Goal: Task Accomplishment & Management: Use online tool/utility

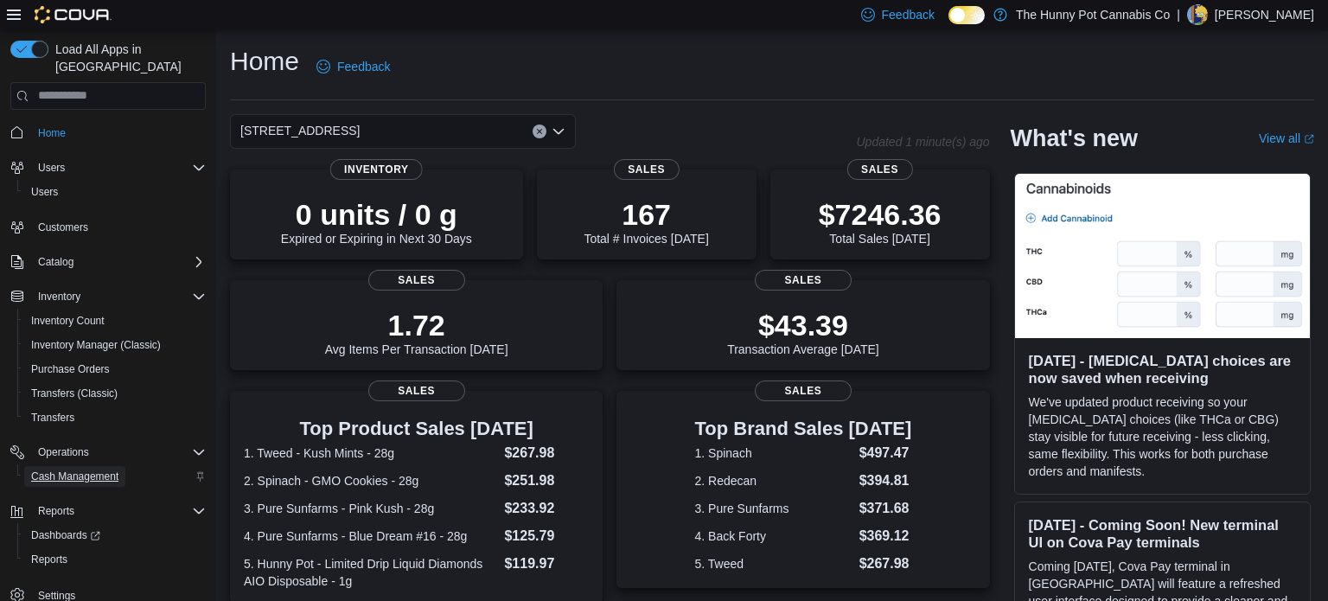
click at [70, 469] on span "Cash Management" at bounding box center [74, 476] width 87 height 14
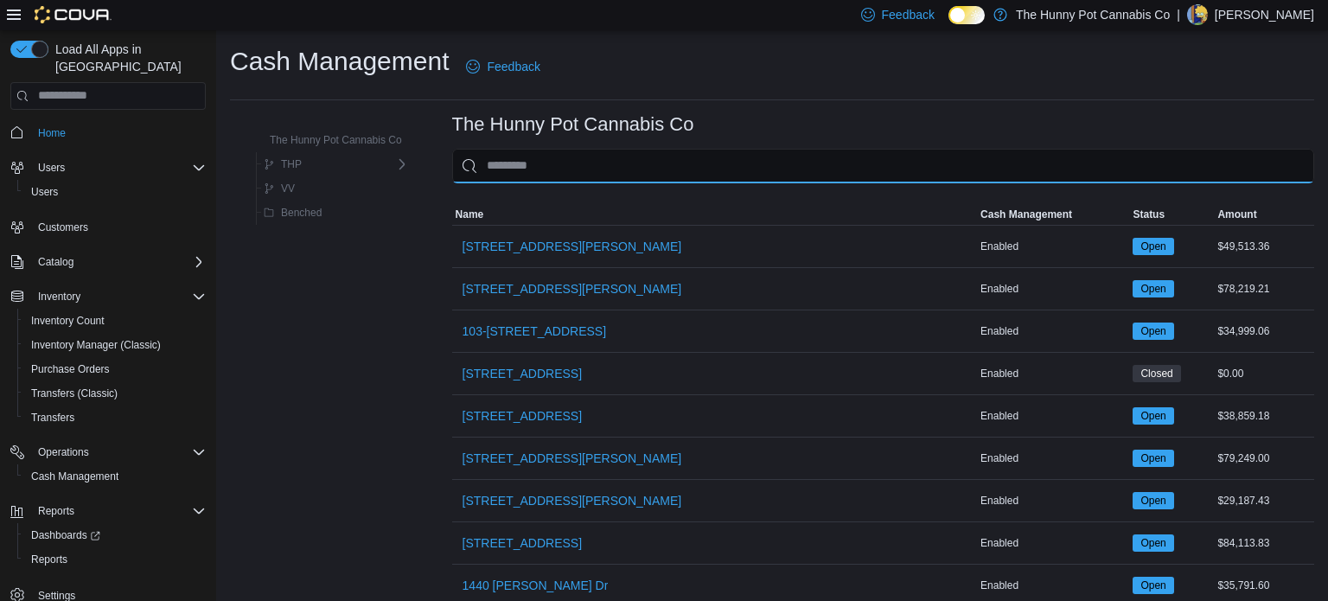
click at [549, 161] on input "This is a search bar. As you type, the results lower in the page will automatic…" at bounding box center [883, 166] width 862 height 35
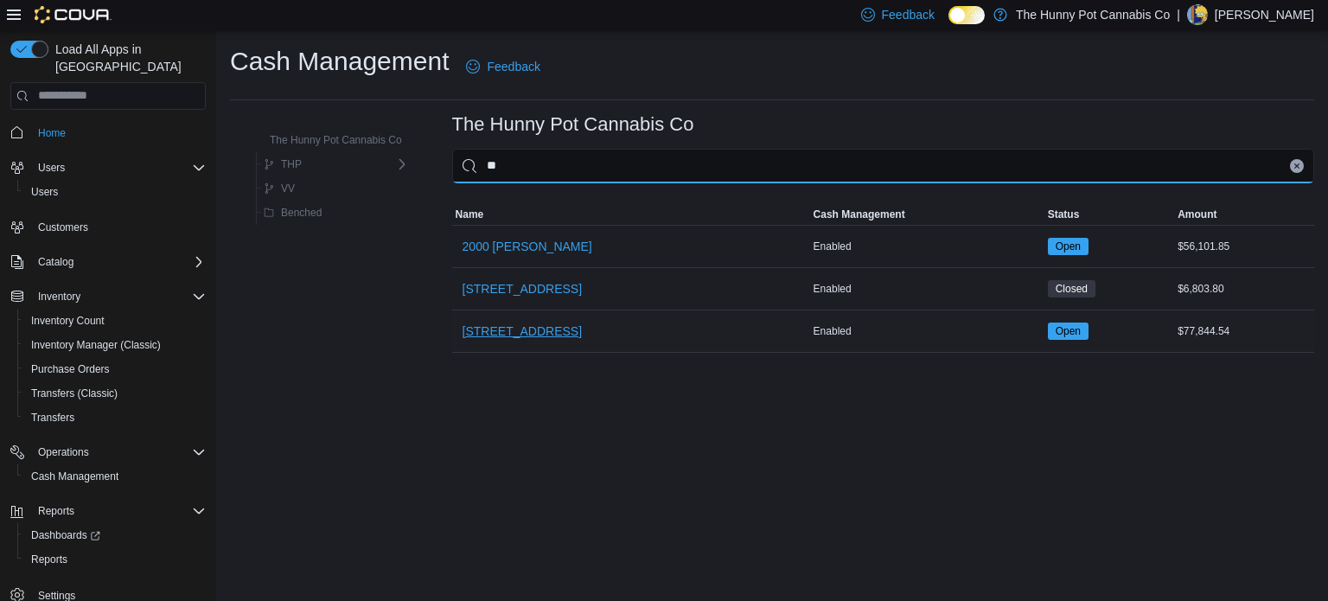
type input "**"
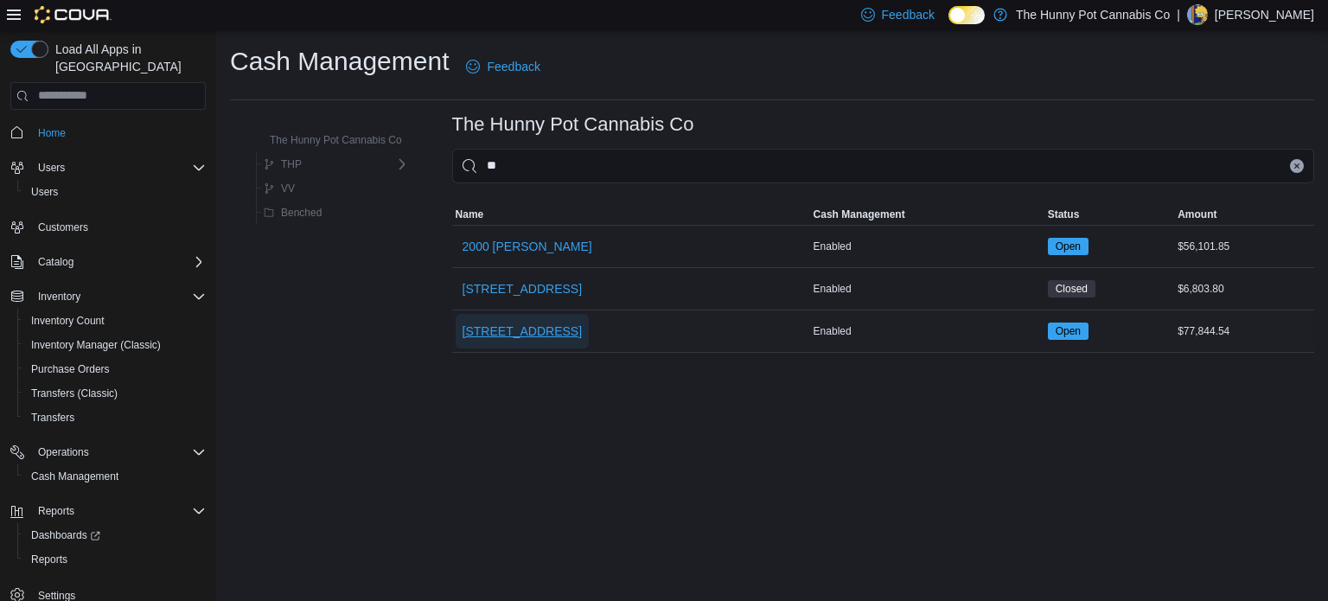
click at [506, 324] on span "[STREET_ADDRESS]" at bounding box center [522, 330] width 119 height 17
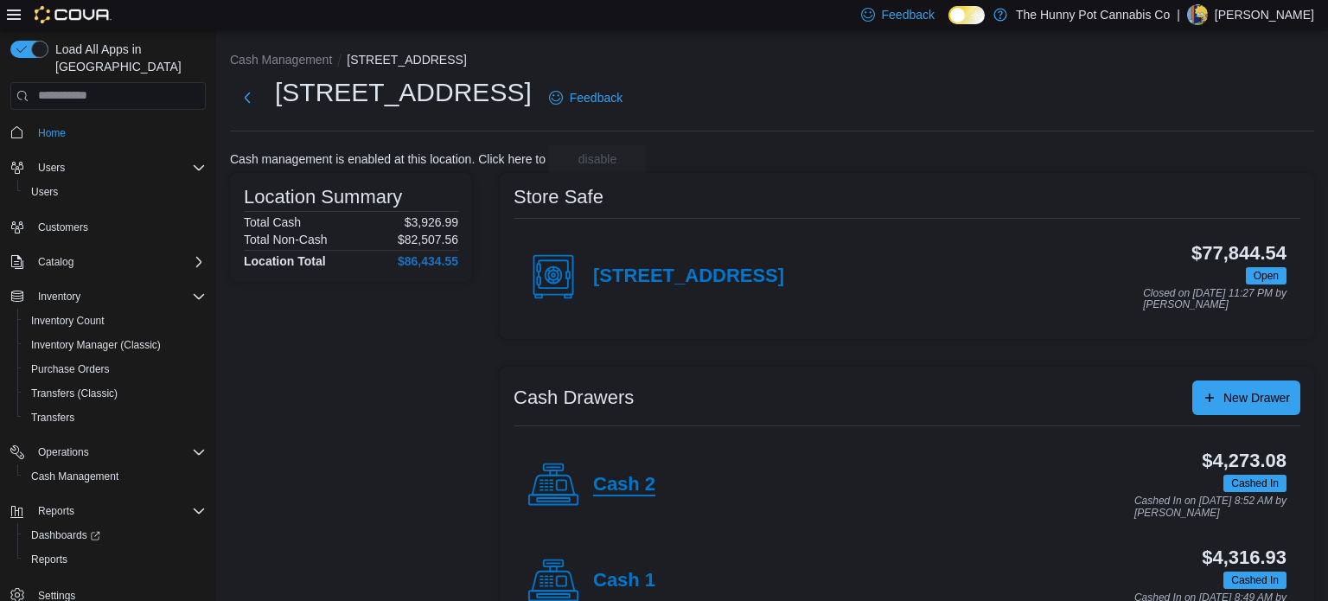
click at [605, 474] on h4 "Cash 2" at bounding box center [624, 485] width 62 height 22
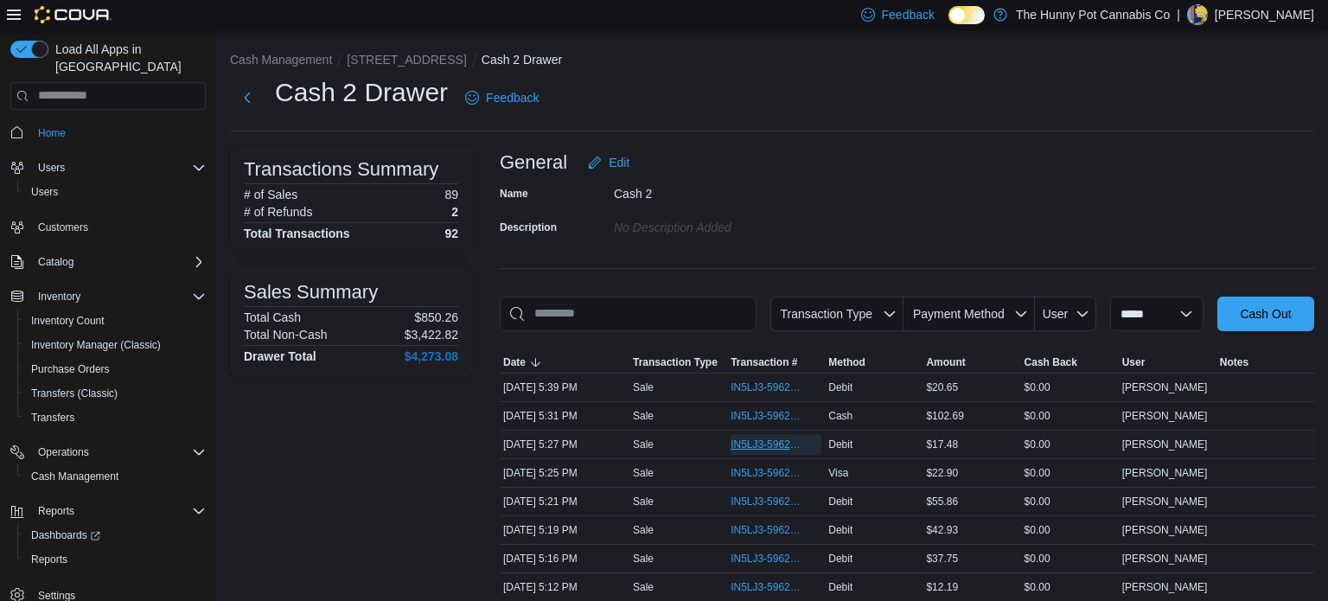
click at [761, 444] on span "IN5LJ3-5962681" at bounding box center [767, 444] width 73 height 14
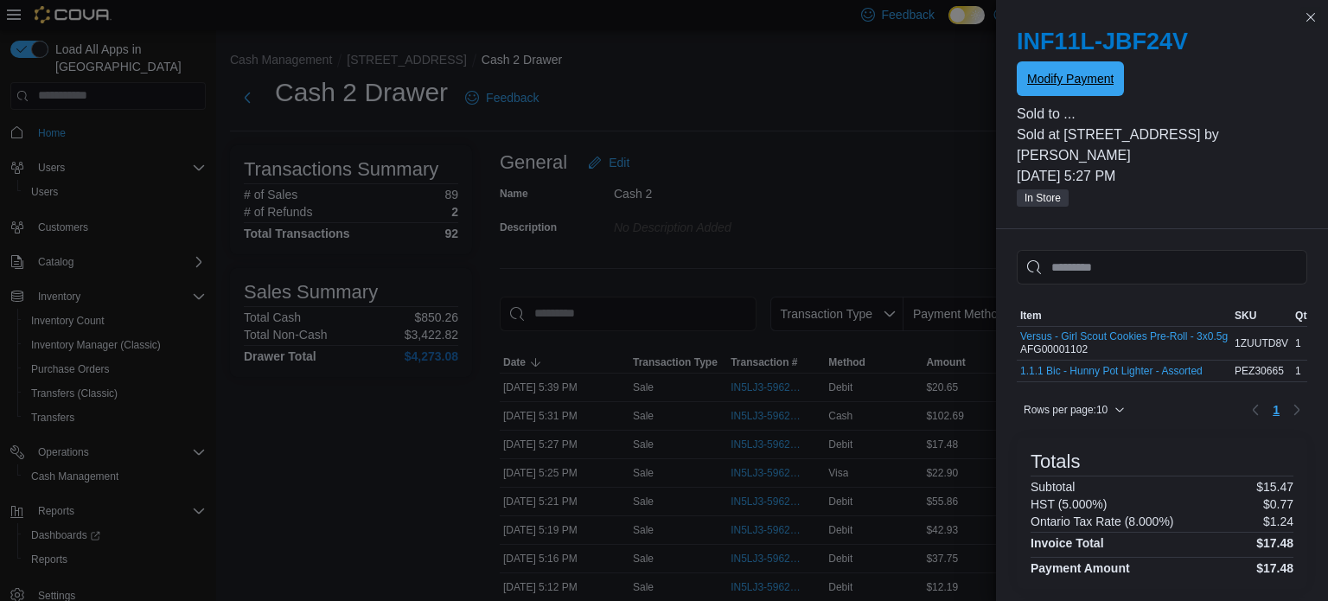
click at [1054, 82] on span "Modify Payment" at bounding box center [1070, 78] width 86 height 17
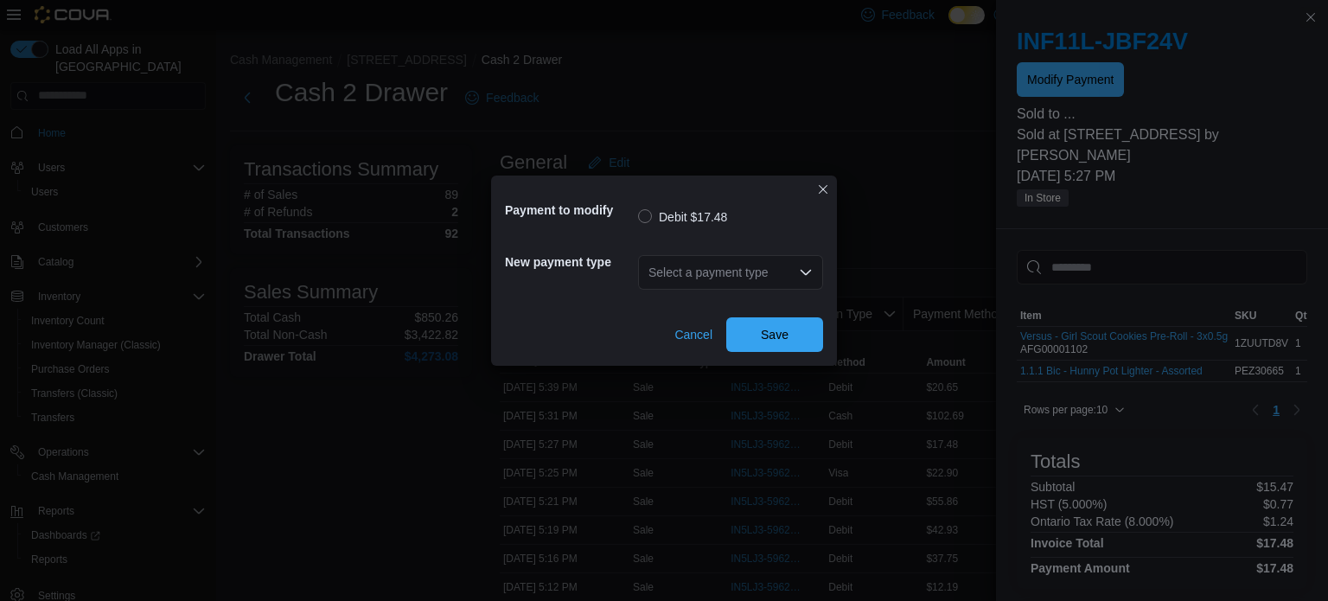
click at [775, 277] on div "Select a payment type" at bounding box center [730, 272] width 185 height 35
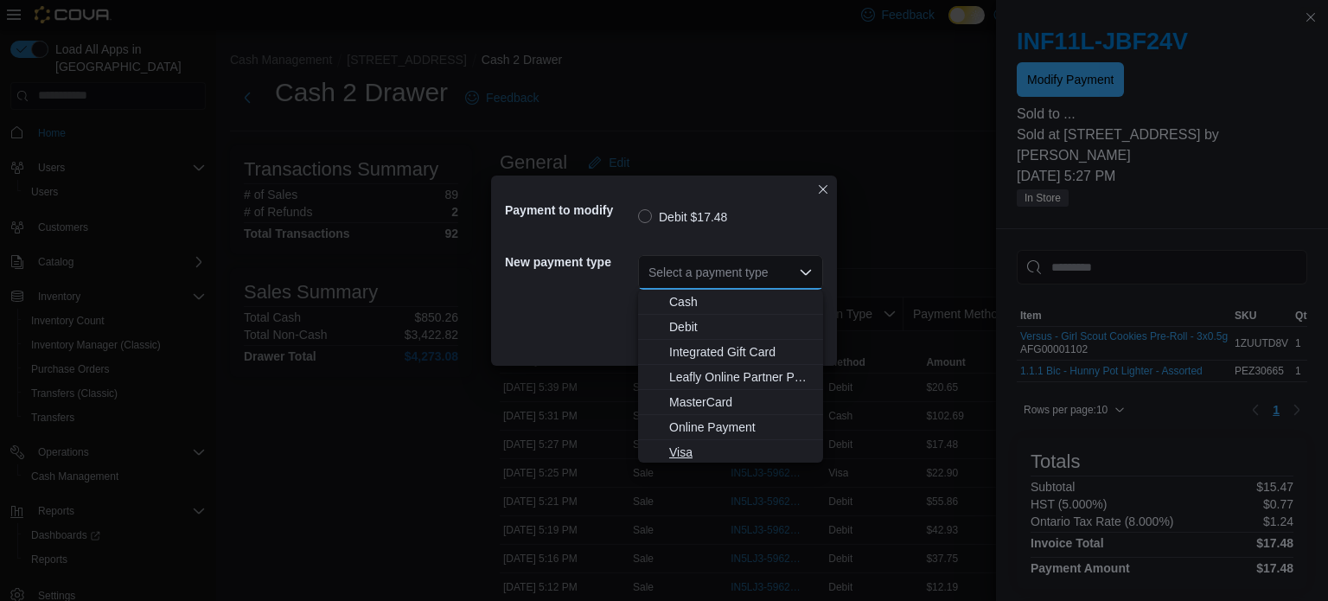
click at [680, 450] on span "Visa" at bounding box center [741, 452] width 144 height 17
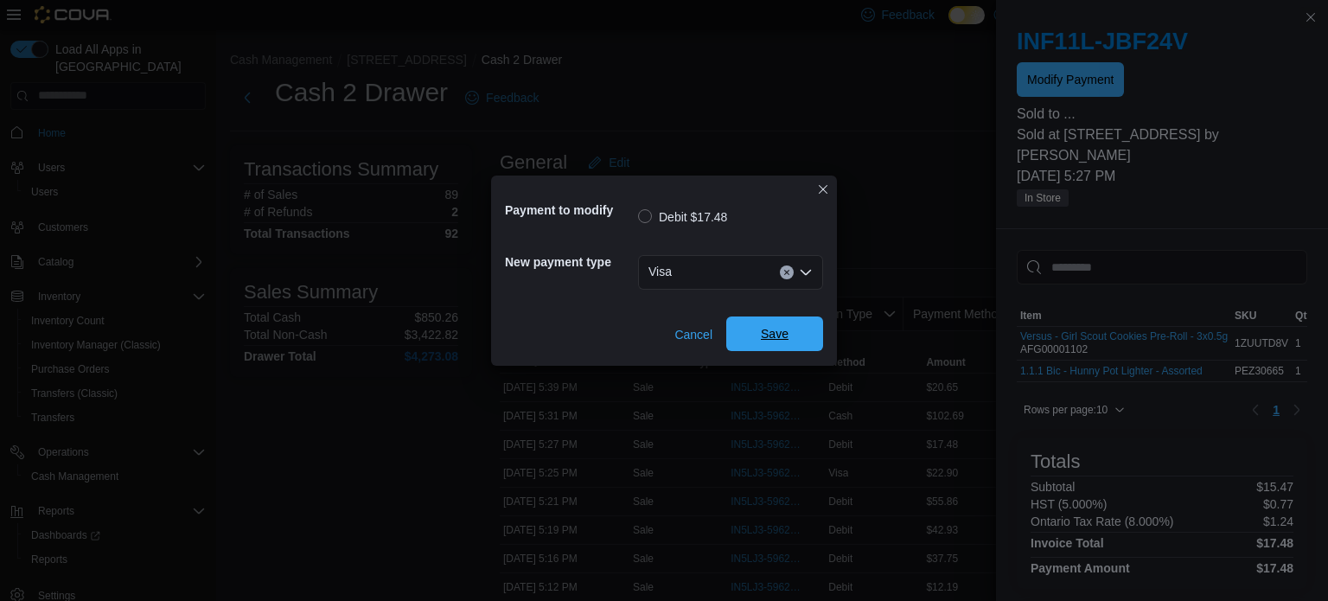
click at [802, 330] on span "Save" at bounding box center [775, 333] width 76 height 35
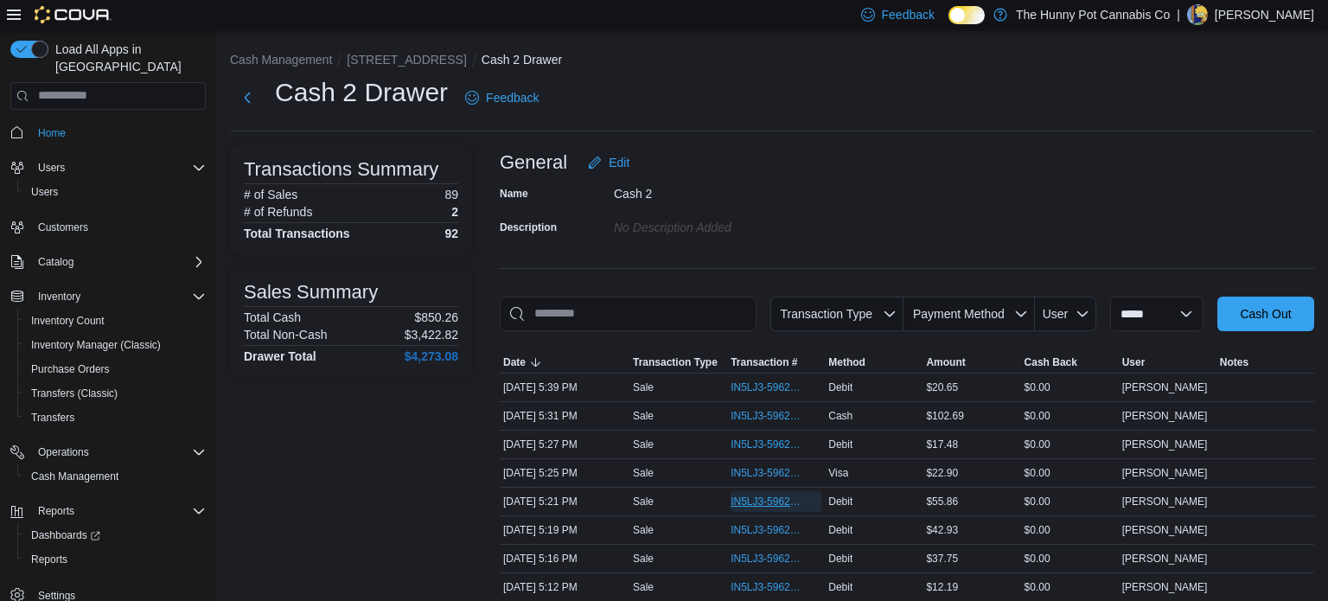
click at [750, 495] on span "IN5LJ3-5962594" at bounding box center [767, 502] width 73 height 14
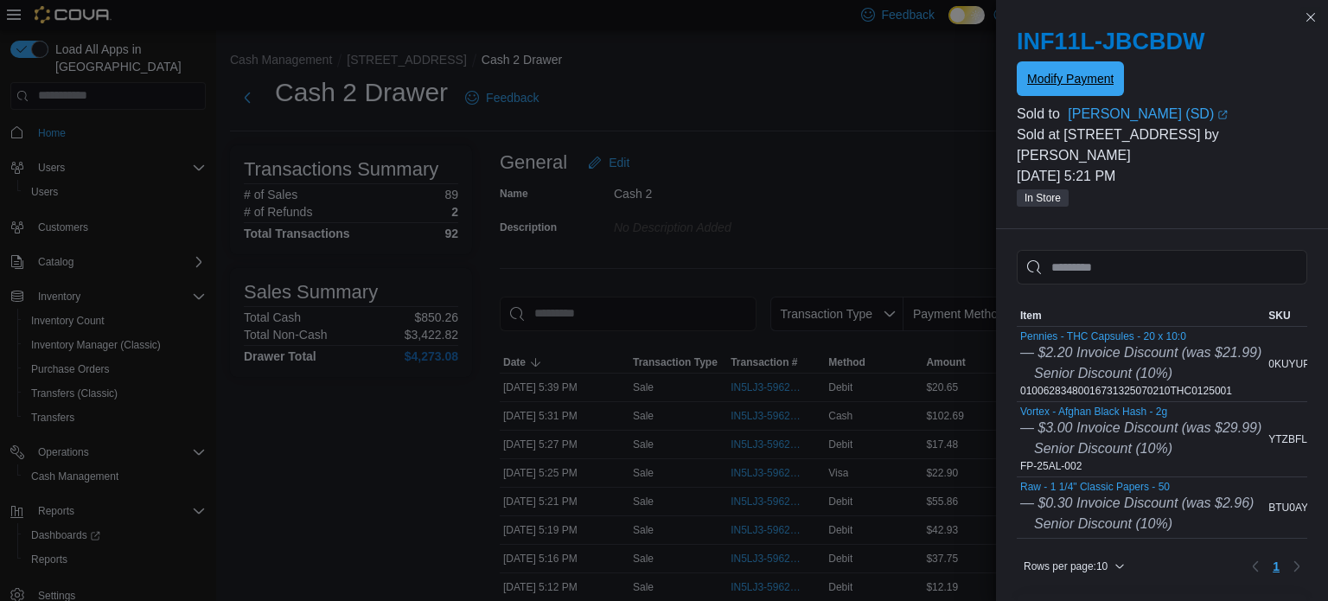
click at [1051, 81] on span "Modify Payment" at bounding box center [1070, 78] width 86 height 17
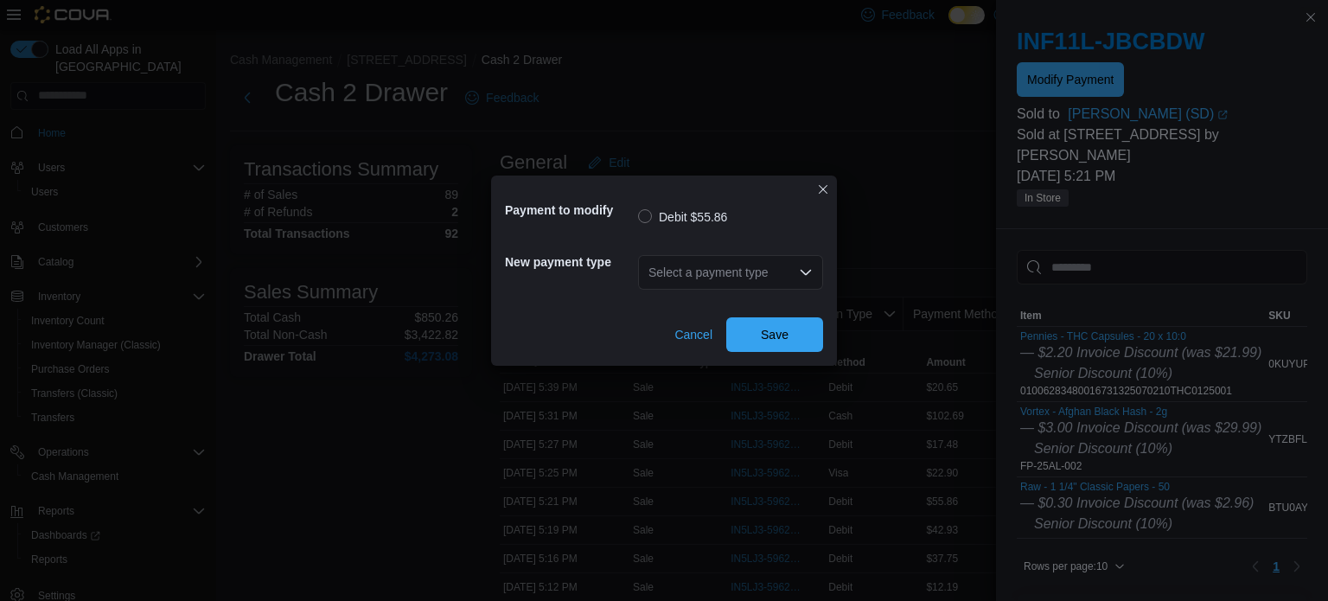
click at [746, 278] on div "Select a payment type" at bounding box center [730, 272] width 185 height 35
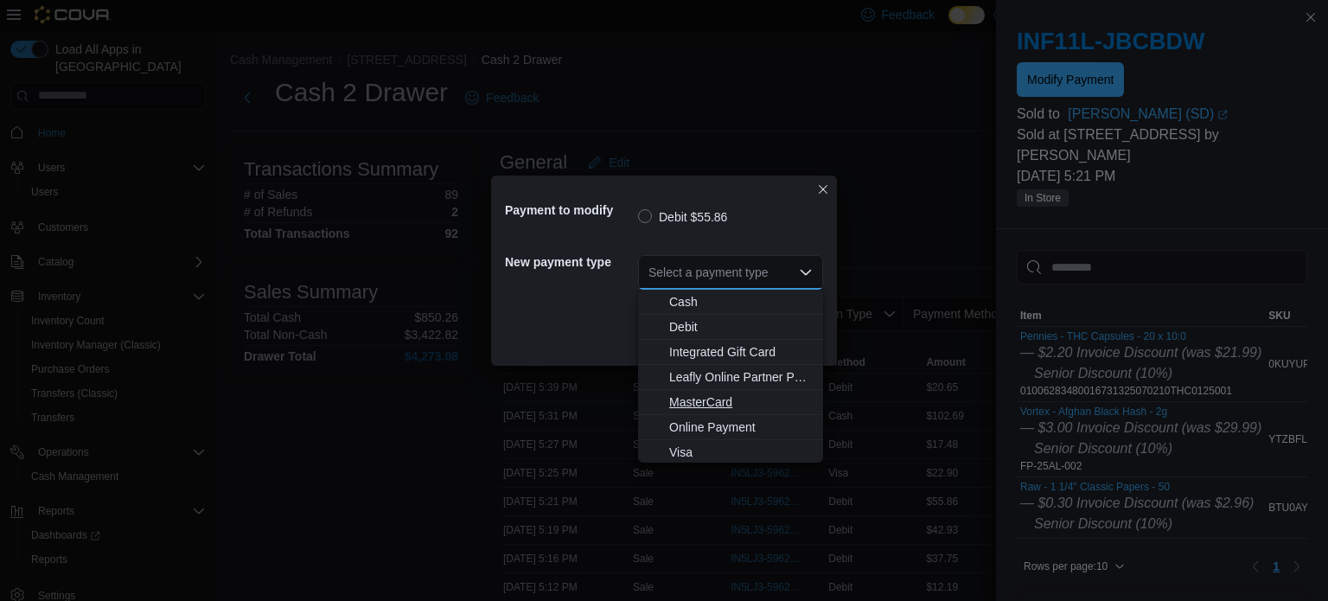
click at [743, 393] on button "MasterCard" at bounding box center [730, 402] width 185 height 25
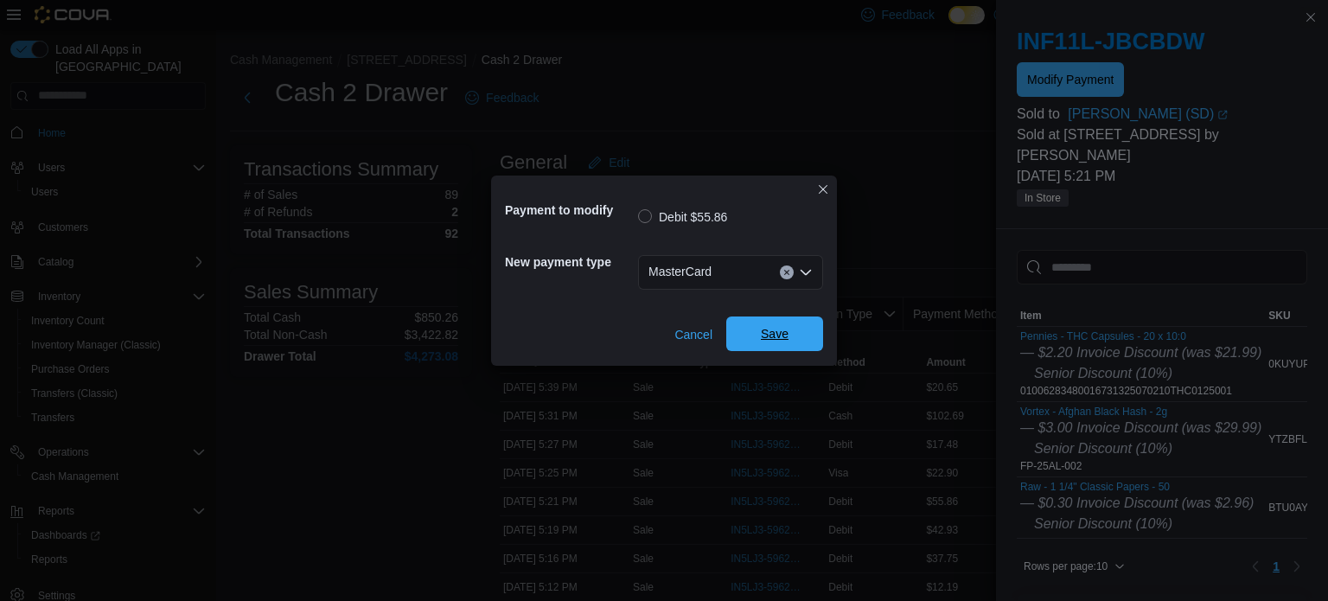
click at [763, 335] on span "Save" at bounding box center [775, 333] width 28 height 17
